Goal: Information Seeking & Learning: Find specific fact

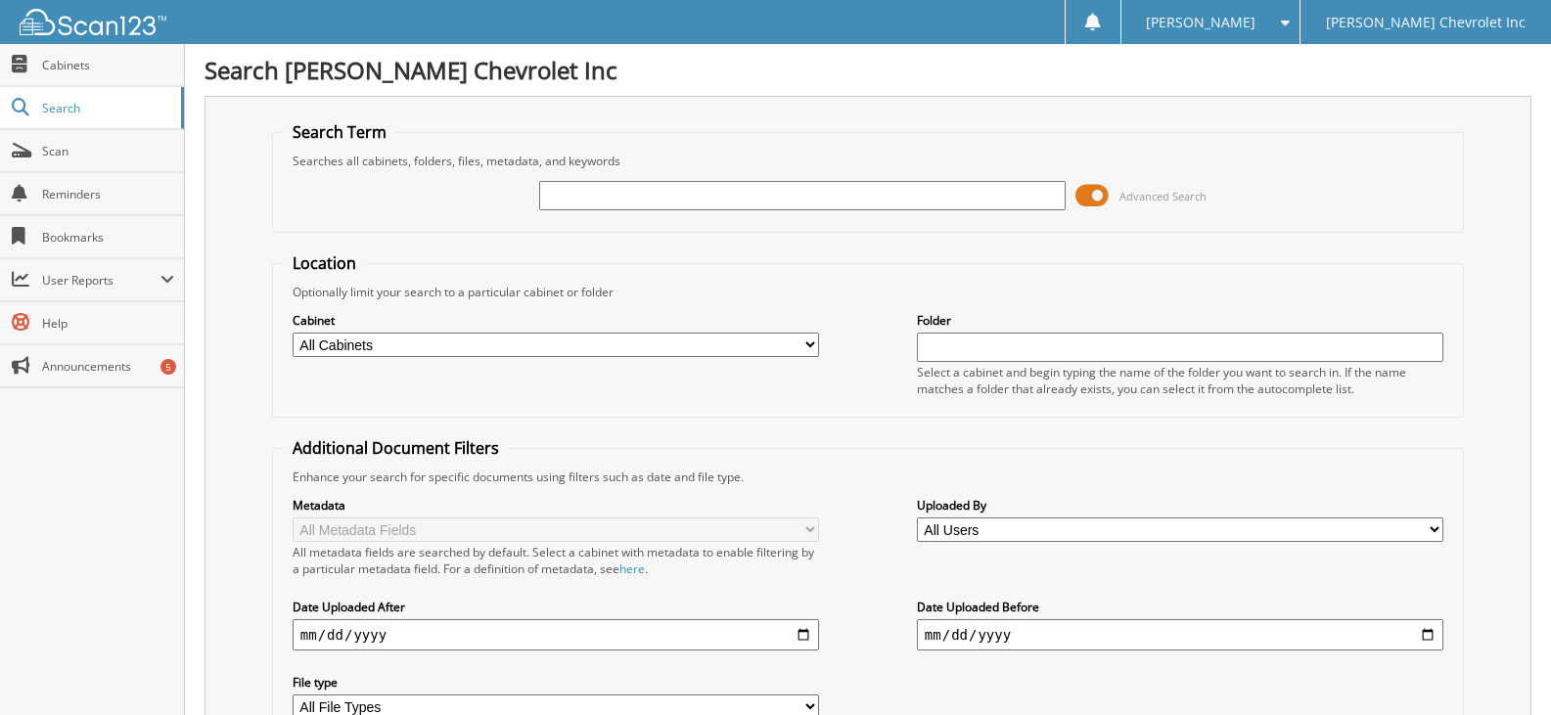
click at [588, 203] on input "text" at bounding box center [802, 195] width 527 height 29
type input "[PERSON_NAME]"
click at [1095, 195] on span at bounding box center [1092, 195] width 33 height 29
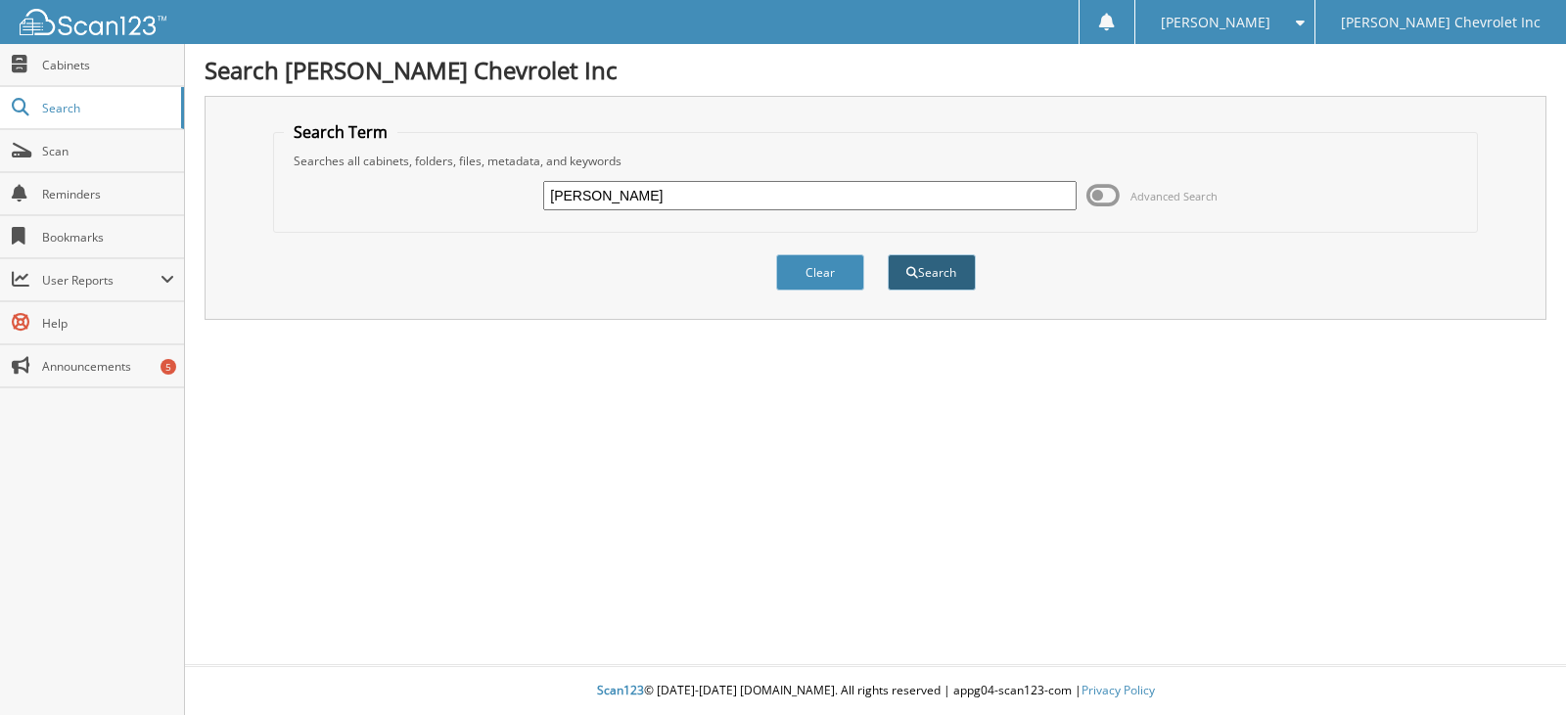
click at [948, 280] on button "Search" at bounding box center [932, 272] width 88 height 36
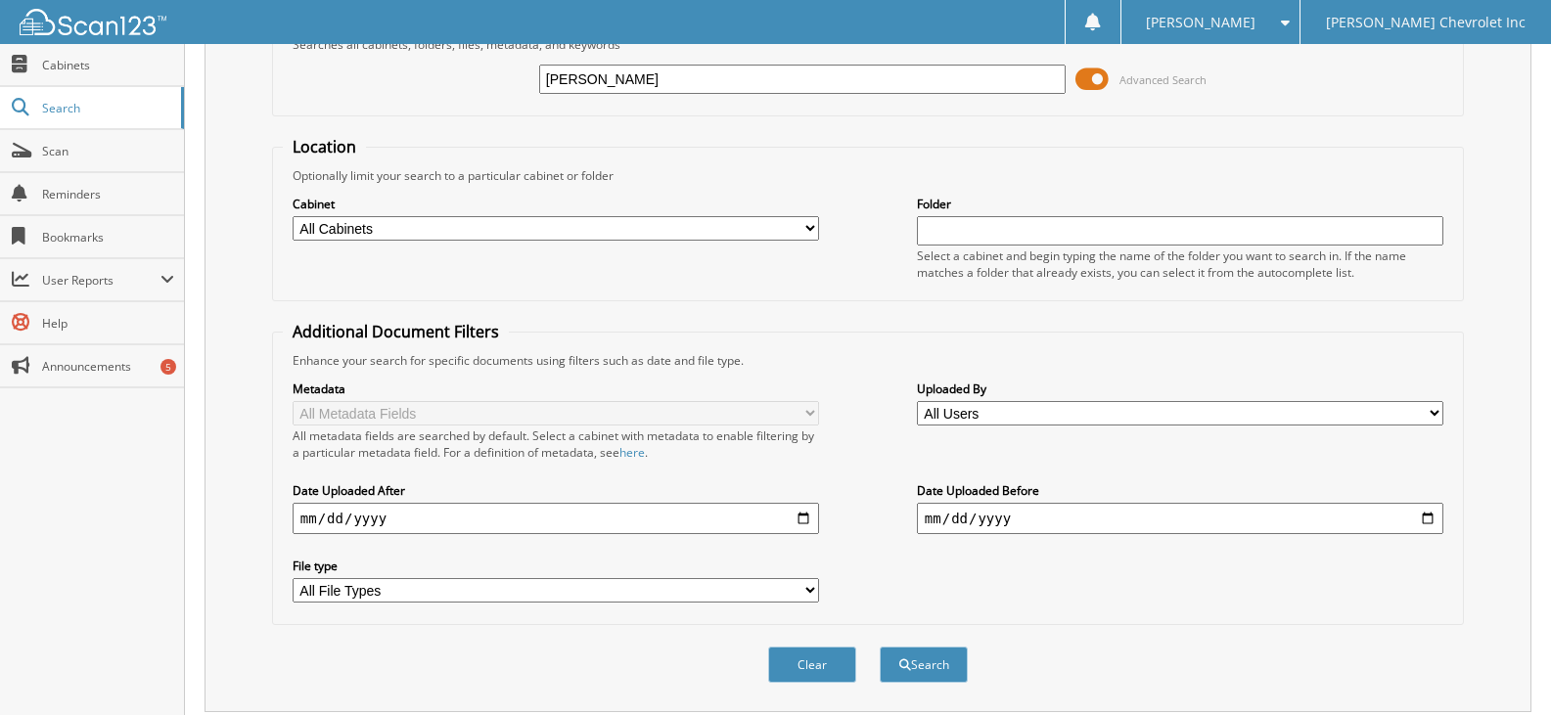
scroll to position [569, 0]
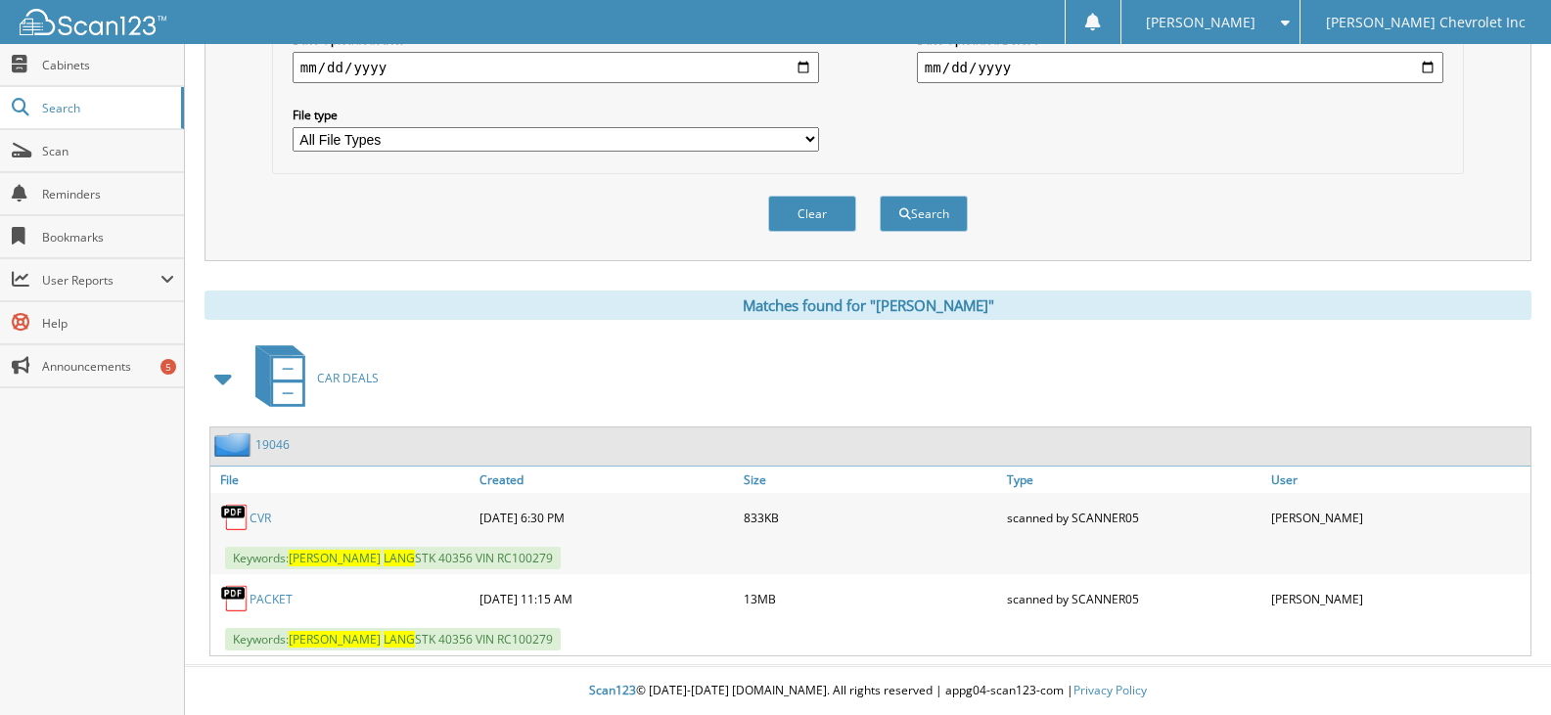
click at [274, 602] on link "PACKET" at bounding box center [271, 599] width 43 height 17
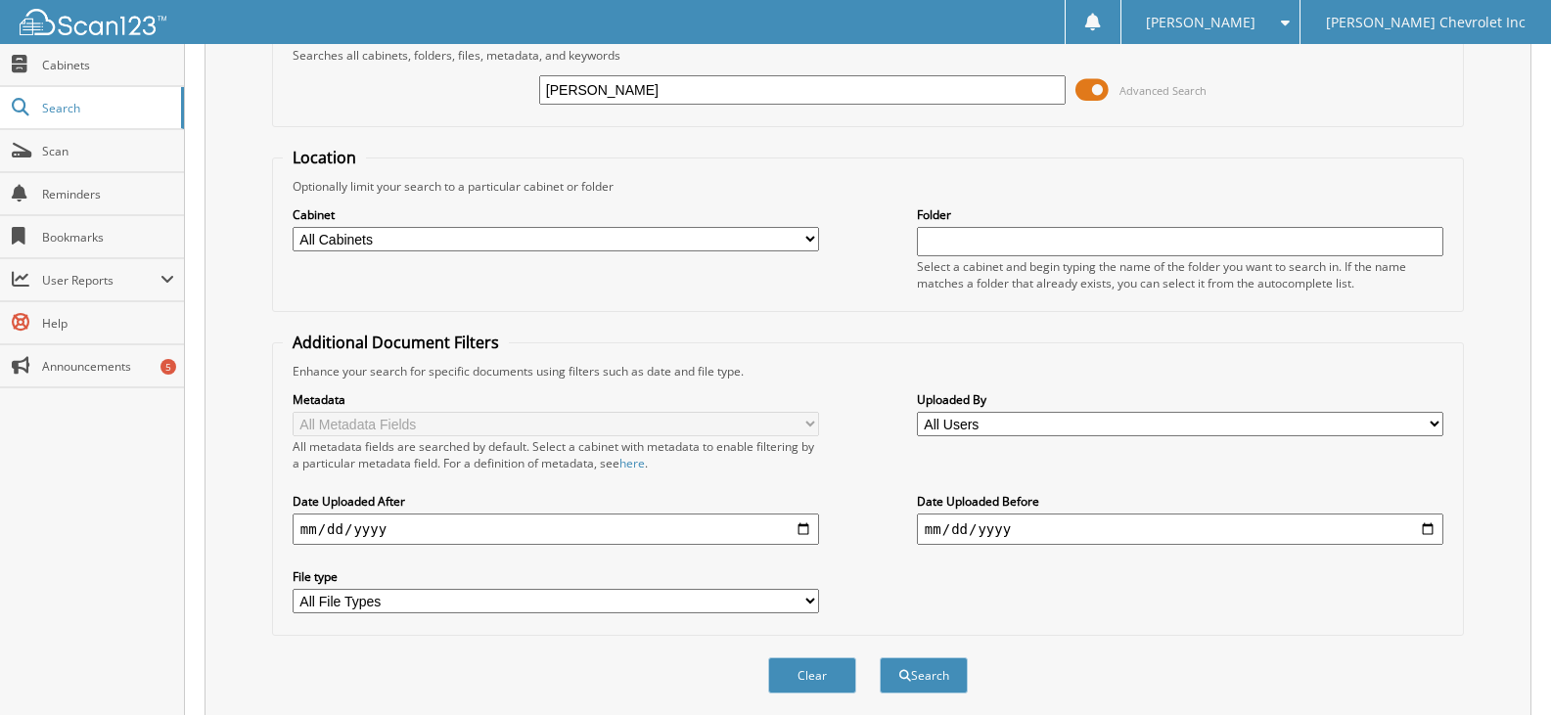
scroll to position [0, 0]
